Goal: Transaction & Acquisition: Download file/media

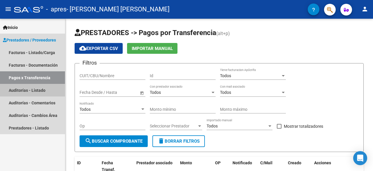
click at [14, 92] on link "Auditorías - Listado" at bounding box center [32, 90] width 65 height 13
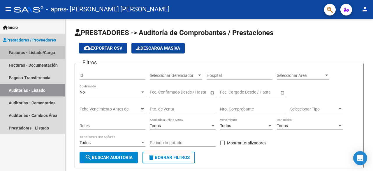
click at [41, 49] on link "Facturas - Listado/Carga" at bounding box center [32, 52] width 65 height 13
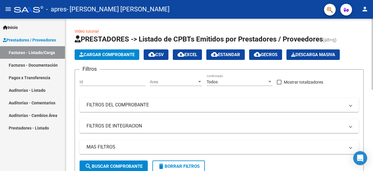
click at [289, 92] on div "Filtros Id Area Area Todos Confirmado Mostrar totalizadores FILTROS DEL COMPROB…" at bounding box center [220, 117] width 280 height 86
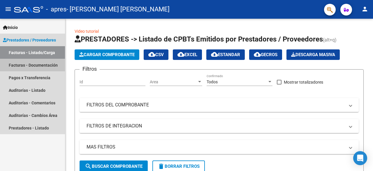
click at [39, 61] on link "Facturas - Documentación" at bounding box center [32, 65] width 65 height 13
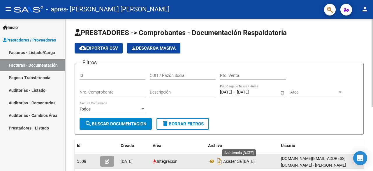
click at [226, 160] on span "Asistencia [DATE]" at bounding box center [240, 161] width 32 height 5
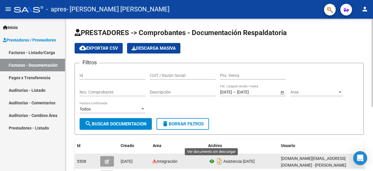
click at [213, 163] on icon at bounding box center [212, 161] width 8 height 7
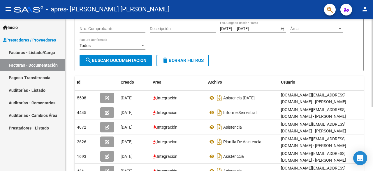
click at [373, 87] on div at bounding box center [372, 101] width 1 height 88
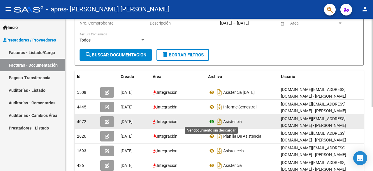
click at [210, 122] on icon at bounding box center [212, 121] width 8 height 7
